Goal: Task Accomplishment & Management: Manage account settings

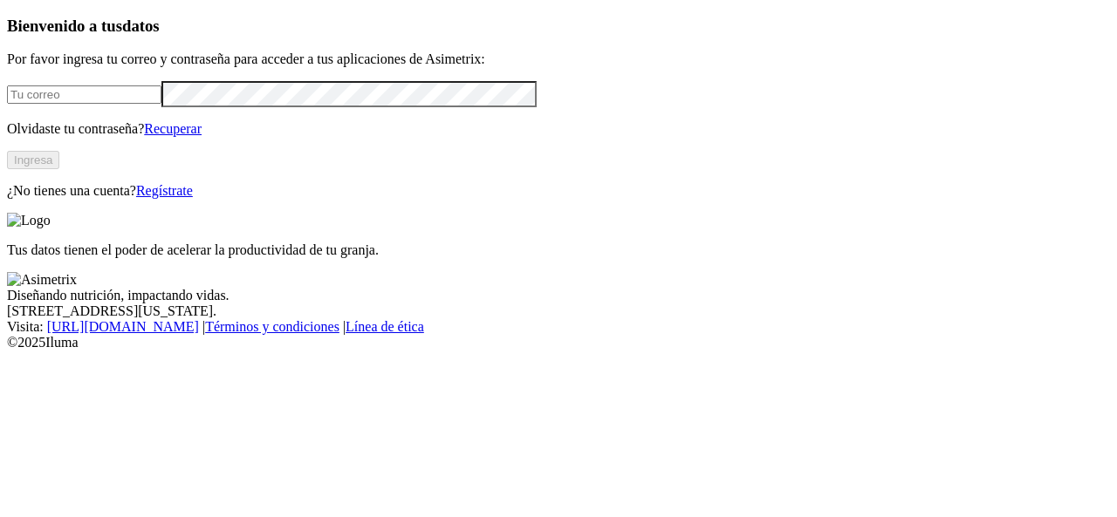
type input "[EMAIL_ADDRESS][PERSON_NAME][DOMAIN_NAME]"
click at [59, 169] on button "Ingresa" at bounding box center [33, 160] width 52 height 18
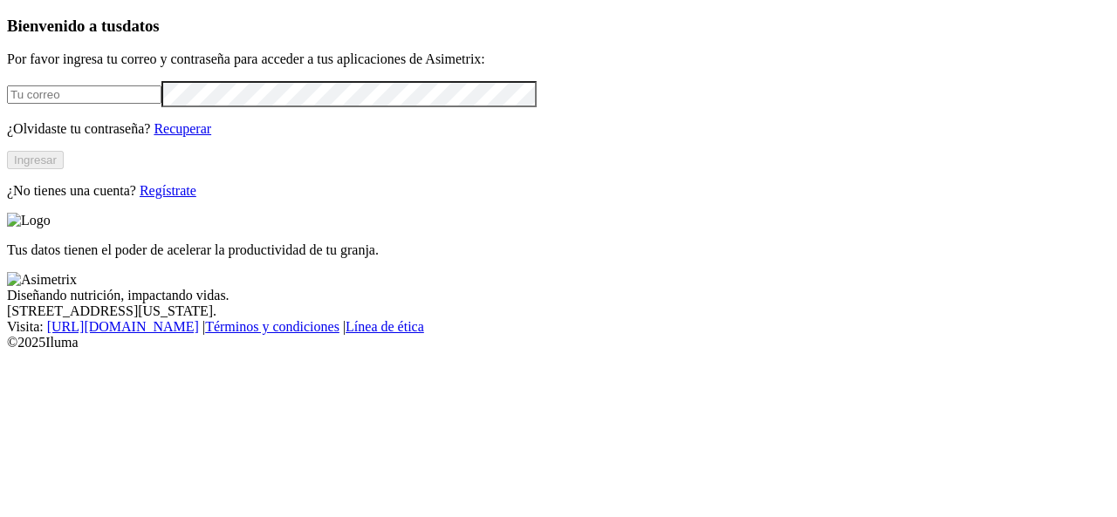
type input "[EMAIL_ADDRESS][PERSON_NAME][DOMAIN_NAME]"
click at [64, 169] on button "Ingresar" at bounding box center [35, 160] width 57 height 18
